Goal: Find contact information: Find contact information

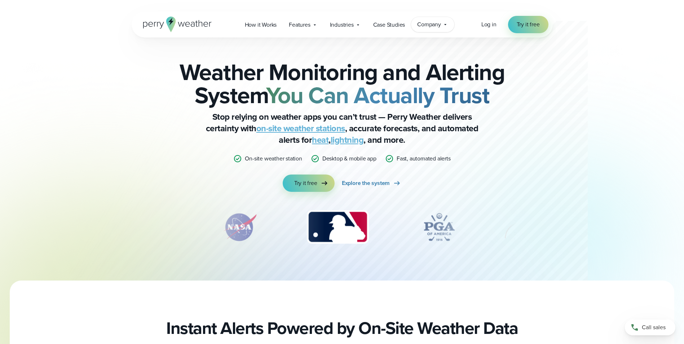
click at [424, 22] on span "Company" at bounding box center [429, 24] width 24 height 9
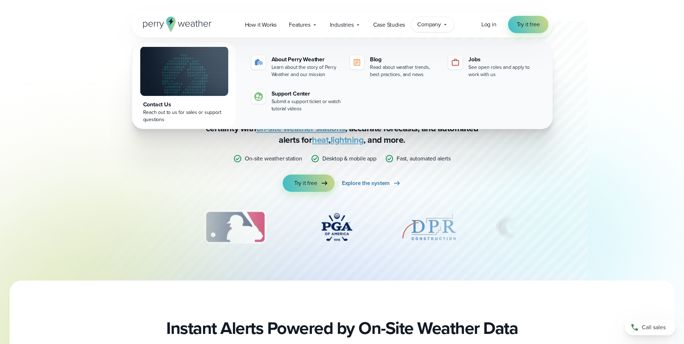
click at [157, 104] on div "Contact Us" at bounding box center [184, 104] width 82 height 9
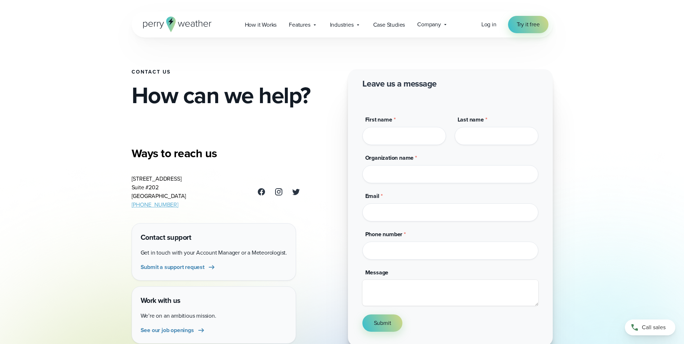
drag, startPoint x: 177, startPoint y: 199, endPoint x: 132, endPoint y: 183, distance: 48.2
click at [132, 183] on address "[STREET_ADDRESS] [PHONE_NUMBER]" at bounding box center [159, 191] width 55 height 35
drag, startPoint x: 132, startPoint y: 183, endPoint x: 140, endPoint y: 185, distance: 8.2
copy address "[STREET_ADDRESS]"
drag, startPoint x: 175, startPoint y: 206, endPoint x: 131, endPoint y: 210, distance: 43.8
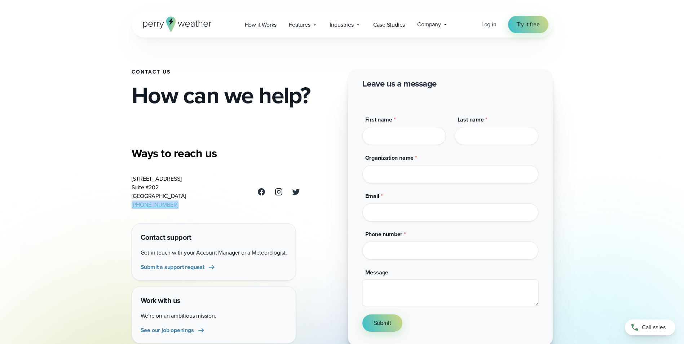
click at [132, 210] on div "Ways to reach us [STREET_ADDRESS] [PHONE_NUMBER] Contact support Get in touch w…" at bounding box center [216, 244] width 169 height 203
drag, startPoint x: 131, startPoint y: 210, endPoint x: 139, endPoint y: 207, distance: 8.7
copy link "[PHONE_NUMBER]"
